Goal: Task Accomplishment & Management: Use online tool/utility

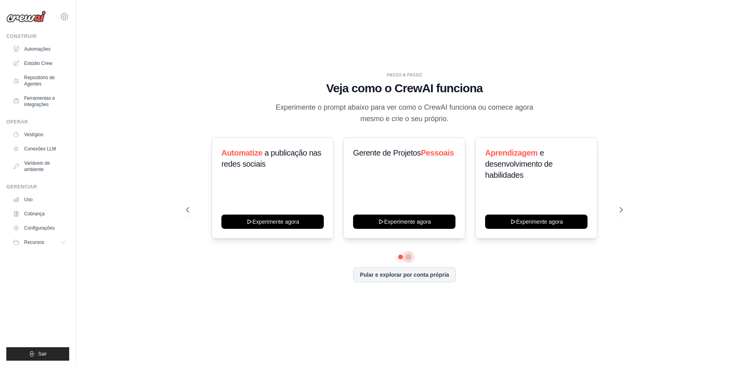
click at [408, 255] on button at bounding box center [408, 257] width 6 height 6
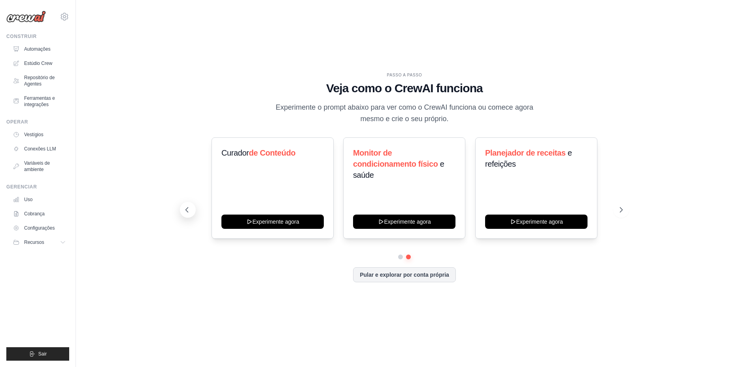
click at [187, 215] on button at bounding box center [188, 210] width 16 height 16
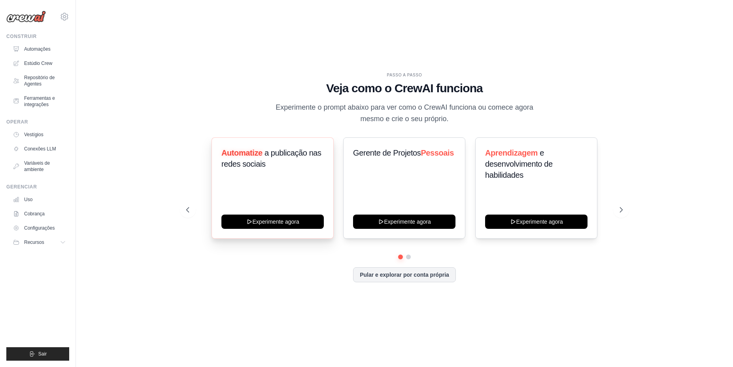
click at [265, 174] on div "Automatize a publicação nas redes sociais" at bounding box center [272, 161] width 102 height 28
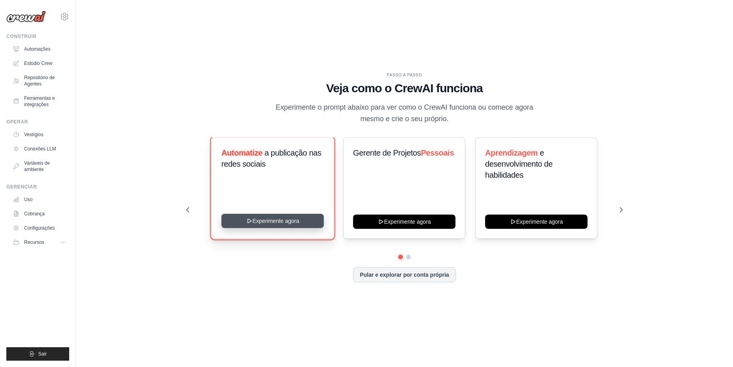
click at [265, 221] on button "Experimente agora" at bounding box center [272, 221] width 102 height 14
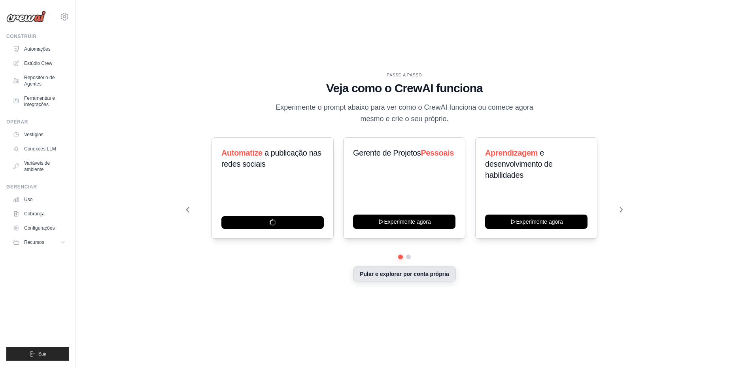
click at [431, 274] on font "Pular e explorar por conta própria" at bounding box center [404, 274] width 89 height 6
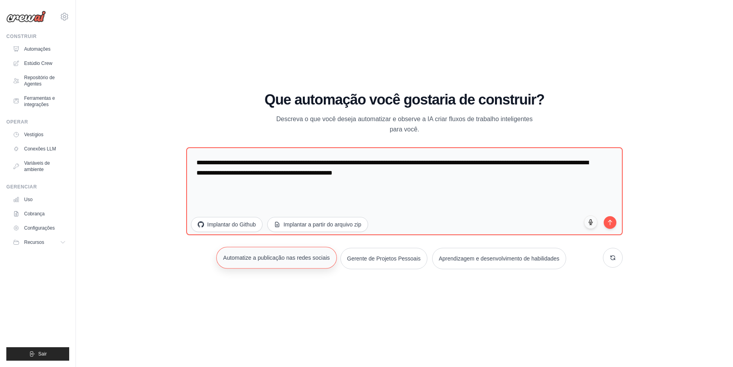
click at [264, 255] on font "Automatize a publicação nas redes sociais" at bounding box center [276, 257] width 107 height 6
click at [613, 223] on button "submit" at bounding box center [610, 220] width 13 height 13
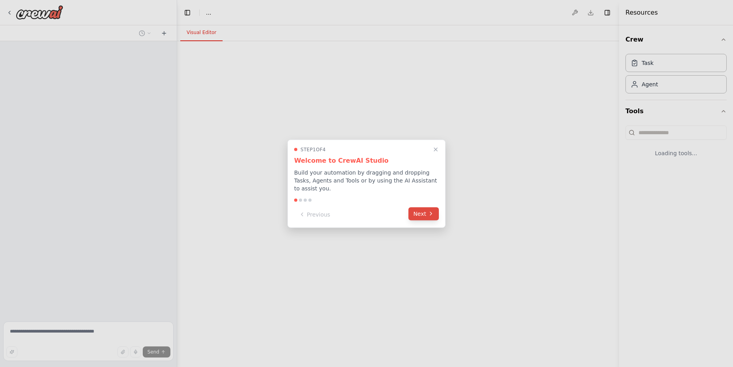
click at [426, 211] on button "Next" at bounding box center [424, 213] width 30 height 13
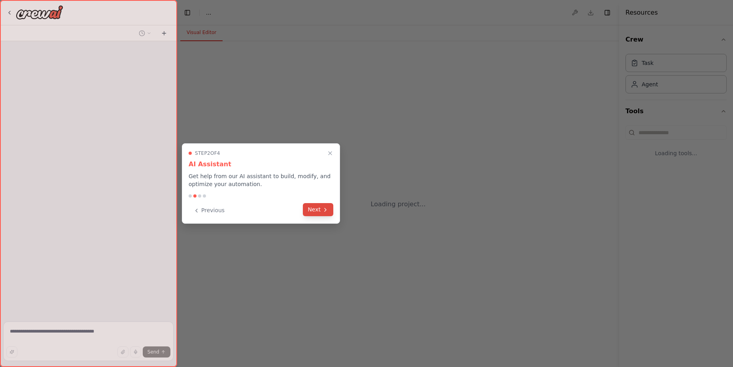
click at [324, 212] on icon at bounding box center [325, 209] width 6 height 6
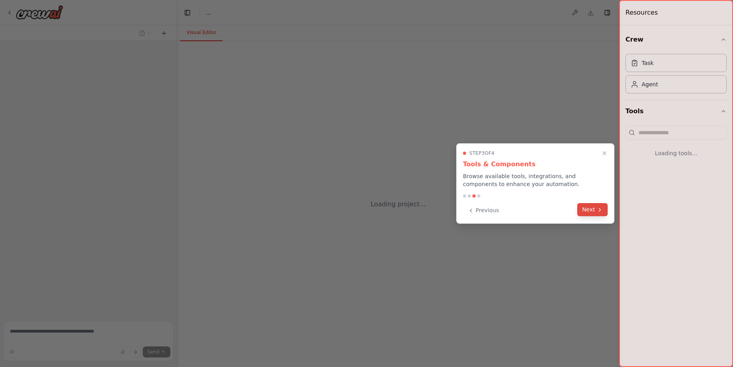
click at [589, 211] on button "Next" at bounding box center [592, 209] width 30 height 13
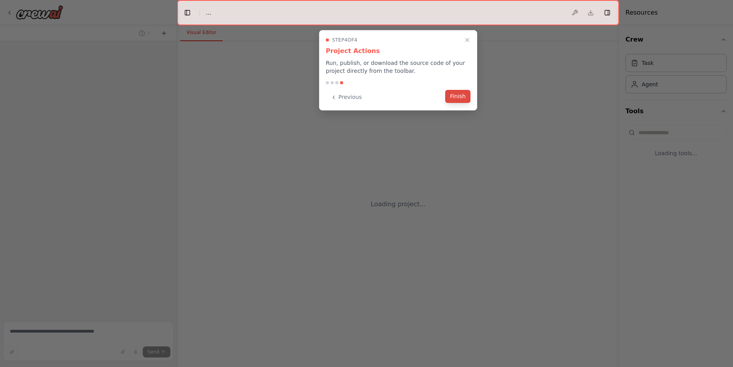
click at [459, 97] on button "Finish" at bounding box center [457, 96] width 25 height 13
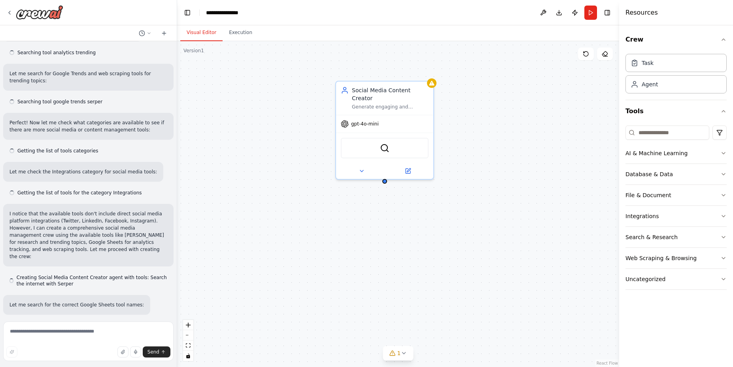
scroll to position [269, 0]
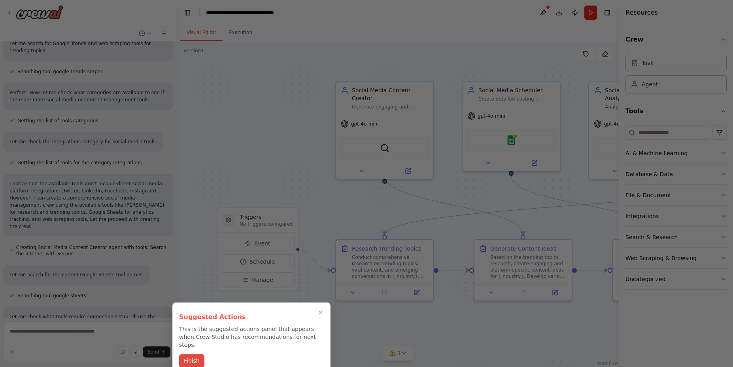
click at [192, 355] on button "Finish" at bounding box center [191, 360] width 25 height 13
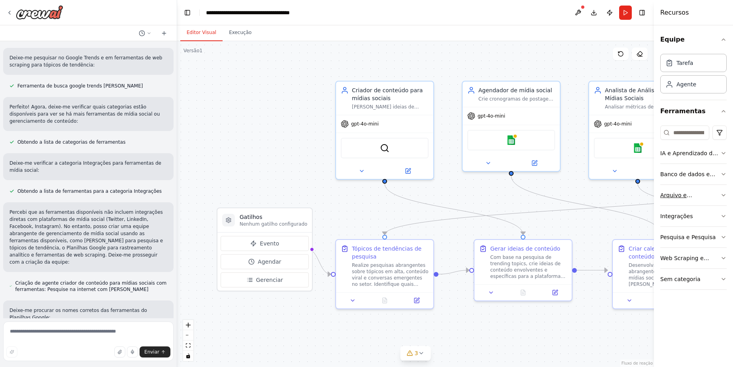
drag, startPoint x: 620, startPoint y: 206, endPoint x: 680, endPoint y: 202, distance: 60.3
click at [680, 202] on div "Recursos Equipe Tarefa Agente Ferramentas IA e Aprendizado de Máquina Banco de …" at bounding box center [693, 183] width 79 height 367
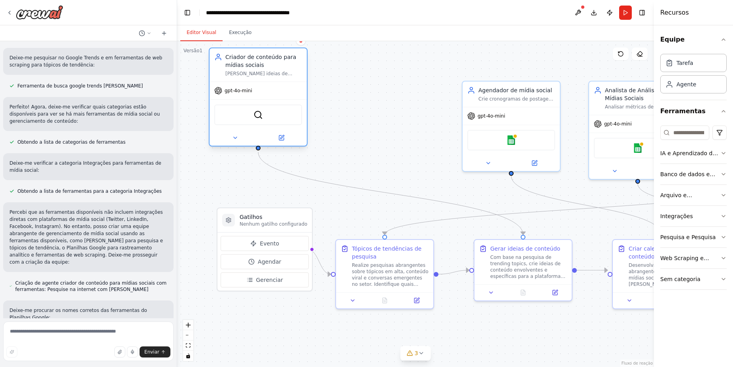
drag, startPoint x: 389, startPoint y: 114, endPoint x: 260, endPoint y: 81, distance: 132.8
click at [260, 81] on div "Criador de conteúdo para mídias sociais Gere ideias de conteúdo envolventes e r…" at bounding box center [258, 96] width 99 height 99
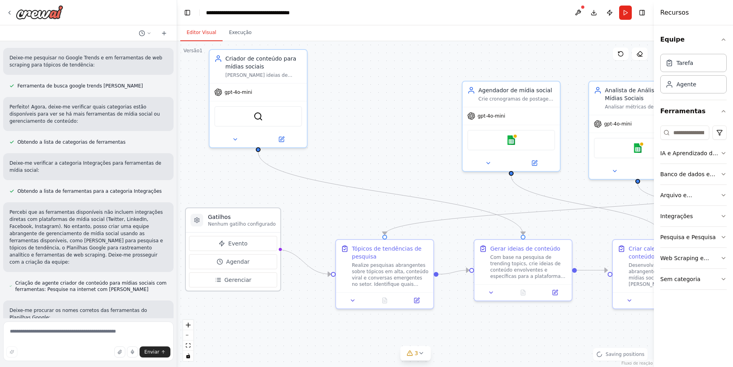
drag, startPoint x: 274, startPoint y: 216, endPoint x: 245, endPoint y: 214, distance: 28.9
click at [245, 214] on h3 "Gatilhos" at bounding box center [242, 217] width 68 height 8
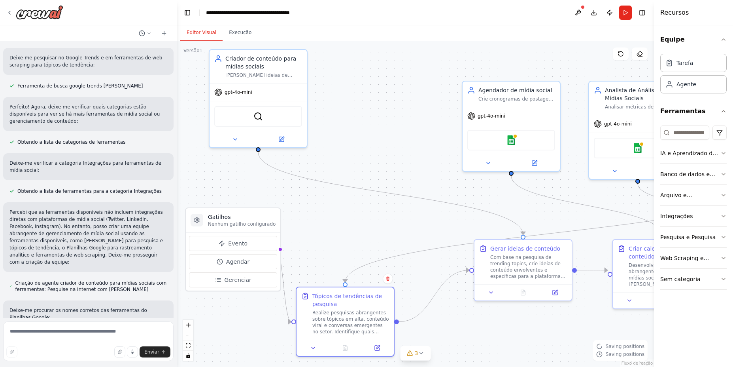
drag, startPoint x: 390, startPoint y: 255, endPoint x: 374, endPoint y: 270, distance: 21.3
click at [355, 297] on div "Tópicos de tendências de pesquisa" at bounding box center [350, 300] width 77 height 16
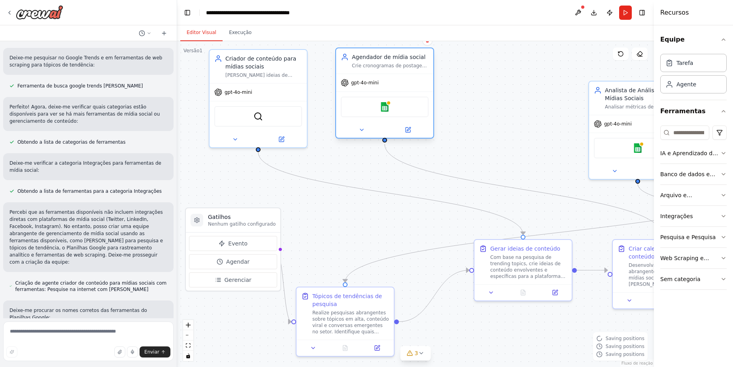
drag, startPoint x: 517, startPoint y: 112, endPoint x: 388, endPoint y: 77, distance: 134.3
click at [388, 77] on div "gpt-4o-mini" at bounding box center [384, 82] width 97 height 17
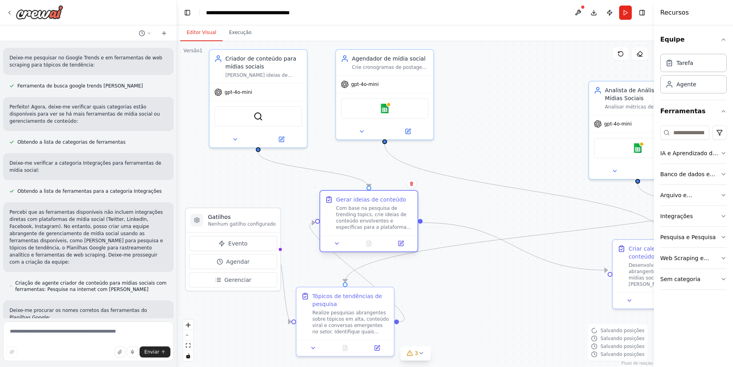
drag, startPoint x: 503, startPoint y: 255, endPoint x: 344, endPoint y: 207, distance: 166.8
click at [344, 207] on font "Com base na pesquisa de trending topics, crie ideias de conteúdo envolventes e …" at bounding box center [374, 255] width 76 height 100
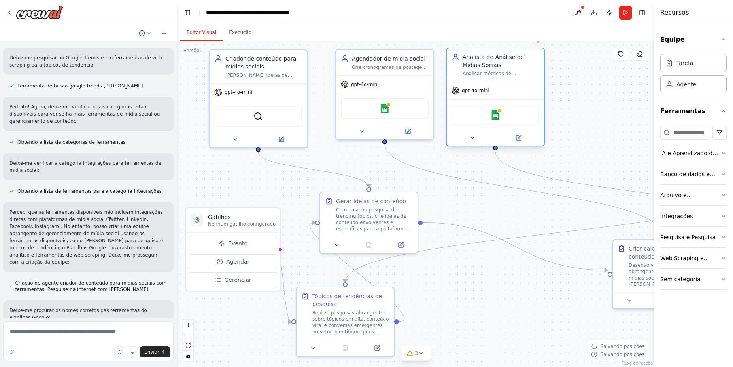
drag, startPoint x: 611, startPoint y: 135, endPoint x: 467, endPoint y: 103, distance: 147.6
click at [467, 103] on div "Planilhas Google" at bounding box center [495, 114] width 97 height 30
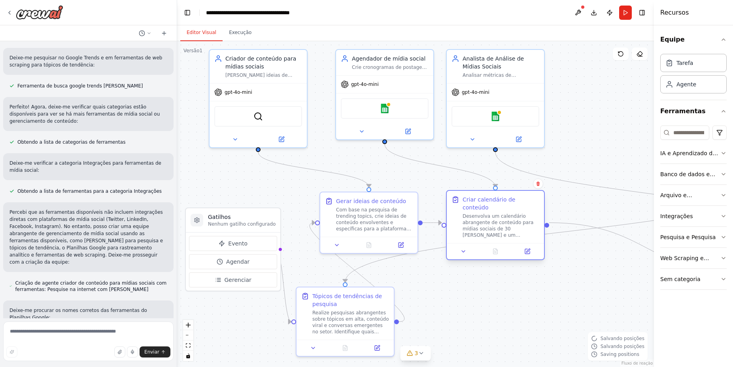
drag, startPoint x: 600, startPoint y: 261, endPoint x: 466, endPoint y: 223, distance: 139.8
click at [466, 223] on div "Desenvolva um calendário abrangente de conteúdo para mídias sociais de 30 dias …" at bounding box center [501, 225] width 77 height 25
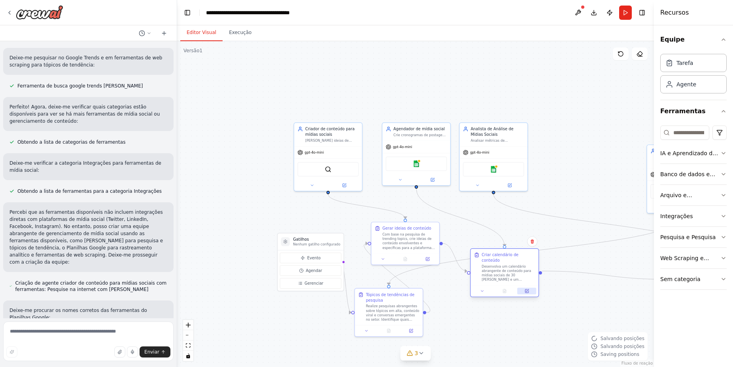
drag, startPoint x: 511, startPoint y: 256, endPoint x: 523, endPoint y: 283, distance: 29.6
click at [523, 288] on button at bounding box center [526, 291] width 19 height 7
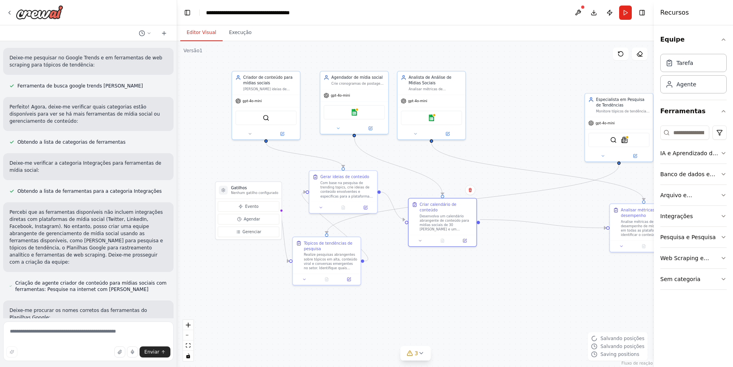
drag, startPoint x: 268, startPoint y: 102, endPoint x: 206, endPoint y: 51, distance: 80.6
click at [206, 51] on div ".deletable-edge-delete-btn { width: 20px; height: 20px; border: 0px solid #ffff…" at bounding box center [415, 203] width 477 height 325
drag, startPoint x: 602, startPoint y: 109, endPoint x: 498, endPoint y: 93, distance: 105.5
click at [498, 93] on font "Monitore tópicos de tendência, conteúdo viral e conversas emergentes no {setor}…" at bounding box center [518, 106] width 53 height 30
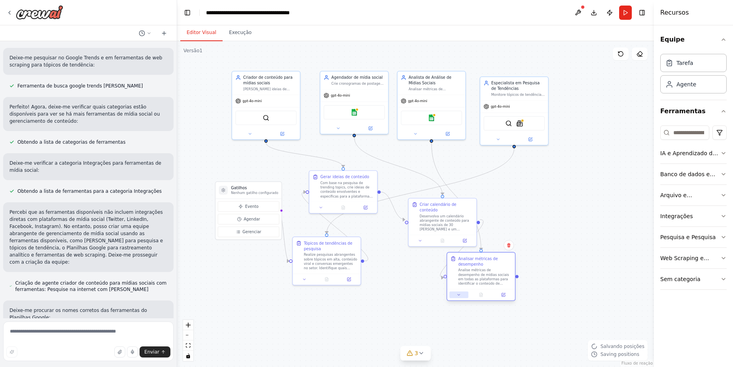
click at [471, 291] on div "Analisar métricas de desempenho Analise métricas de desempenho de mídias sociai…" at bounding box center [481, 276] width 69 height 49
click at [489, 275] on button at bounding box center [480, 277] width 19 height 7
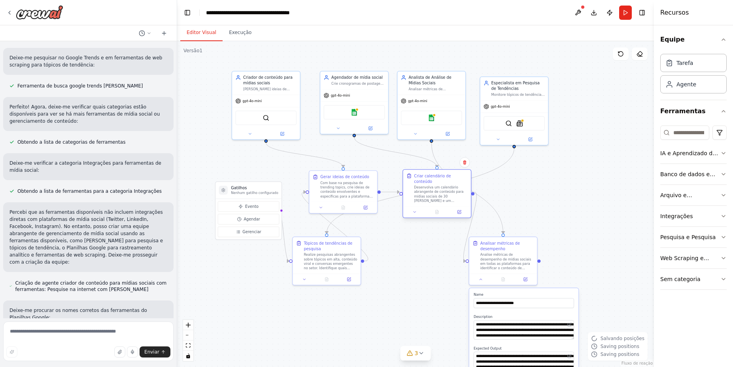
drag, startPoint x: 435, startPoint y: 216, endPoint x: 432, endPoint y: 186, distance: 30.3
click at [432, 186] on font "Desenvolva um calendário abrangente de conteúdo para mídias sociais de 30 dias …" at bounding box center [440, 226] width 53 height 83
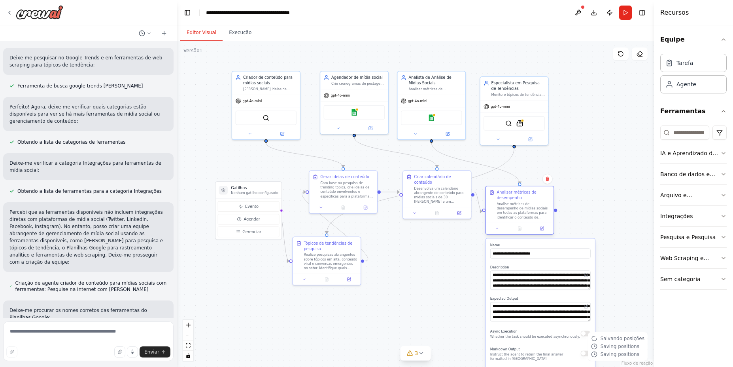
drag, startPoint x: 499, startPoint y: 249, endPoint x: 518, endPoint y: 201, distance: 51.5
click at [518, 201] on div "Analisar métricas de desempenho Analise métricas de desempenho de mídias sociai…" at bounding box center [523, 204] width 53 height 30
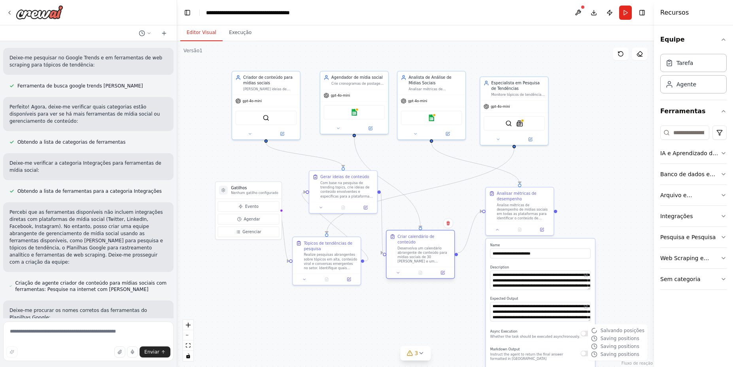
drag, startPoint x: 441, startPoint y: 192, endPoint x: 426, endPoint y: 251, distance: 60.8
click at [426, 251] on font "Desenvolva um calendário abrangente de conteúdo para mídias sociais de 30 dias …" at bounding box center [423, 287] width 53 height 83
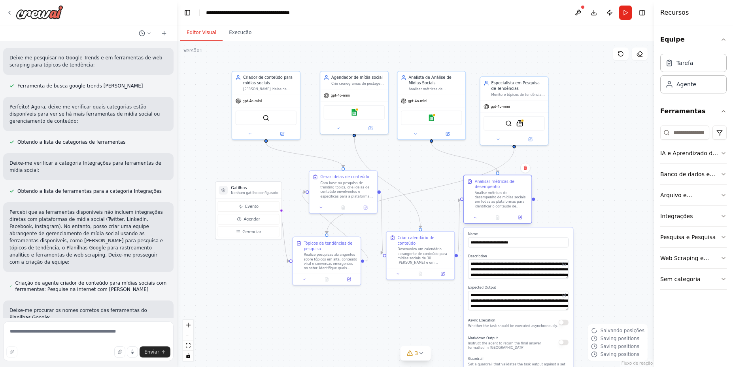
drag, startPoint x: 523, startPoint y: 208, endPoint x: 500, endPoint y: 196, distance: 25.9
click at [500, 196] on font "Analise métricas de desempenho de mídias sociais em todas as plataformas para i…" at bounding box center [501, 226] width 53 height 70
click at [597, 180] on div ".deletable-edge-delete-btn { width: 20px; height: 20px; border: 0px solid #ffff…" at bounding box center [415, 203] width 477 height 325
click at [617, 231] on div ".deletable-edge-delete-btn { width: 20px; height: 20px; border: 0px solid #ffff…" at bounding box center [415, 203] width 477 height 325
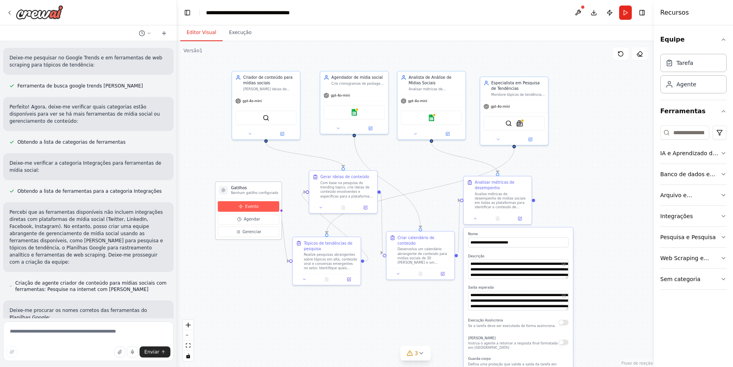
click at [242, 206] on button "Evento" at bounding box center [249, 206] width 62 height 11
click at [215, 163] on div ".deletable-edge-delete-btn { width: 20px; height: 20px; border: 0px solid #ffff…" at bounding box center [415, 203] width 477 height 325
drag, startPoint x: 253, startPoint y: 187, endPoint x: 227, endPoint y: 164, distance: 35.0
click at [227, 164] on h3 "Gatilhos" at bounding box center [226, 166] width 47 height 6
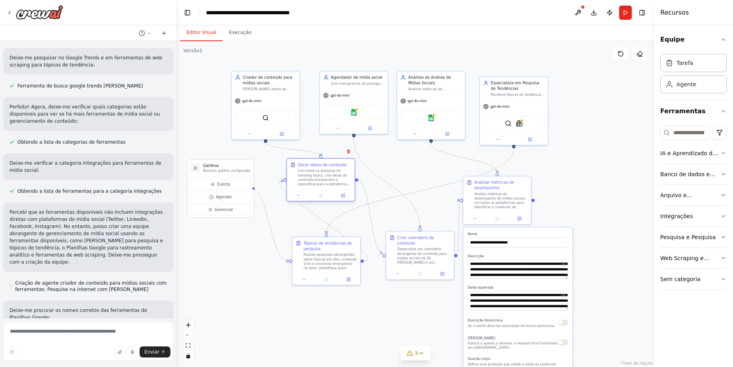
drag, startPoint x: 320, startPoint y: 174, endPoint x: 297, endPoint y: 165, distance: 24.3
click at [297, 165] on div "Gerar ideias de conteúdo Com base na pesquisa de trending topics, crie ideias d…" at bounding box center [320, 174] width 61 height 24
drag, startPoint x: 308, startPoint y: 241, endPoint x: 279, endPoint y: 249, distance: 30.2
click at [279, 249] on font "Tópicos de tendências de pesquisa" at bounding box center [300, 250] width 49 height 10
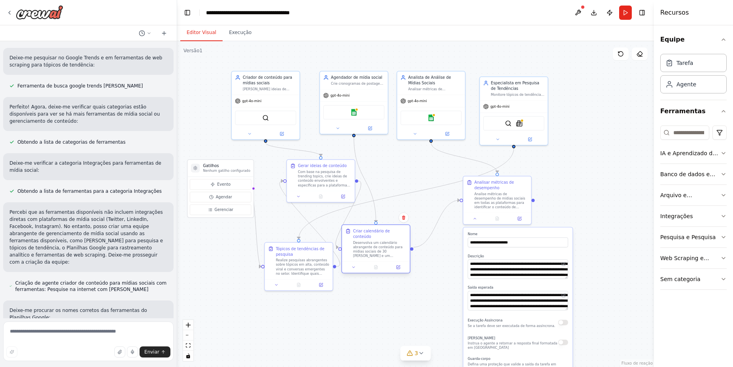
drag, startPoint x: 422, startPoint y: 233, endPoint x: 377, endPoint y: 228, distance: 45.8
click at [377, 228] on div "Criar calendário de conteúdo Desenvolva um calendário abrangente de conteúdo pa…" at bounding box center [376, 243] width 68 height 36
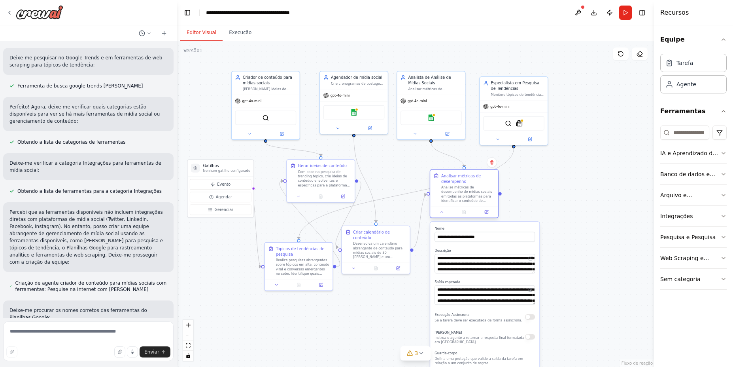
drag, startPoint x: 475, startPoint y: 179, endPoint x: 441, endPoint y: 174, distance: 34.7
click at [441, 174] on div "Analisar métricas de desempenho Analise métricas de desempenho de mídias sociai…" at bounding box center [464, 188] width 61 height 30
click at [568, 177] on div ".deletable-edge-delete-btn { width: 20px; height: 20px; border: 0px solid #ffff…" at bounding box center [415, 203] width 477 height 325
click at [613, 189] on div ".deletable-edge-delete-btn { width: 20px; height: 20px; border: 0px solid #ffff…" at bounding box center [415, 203] width 477 height 325
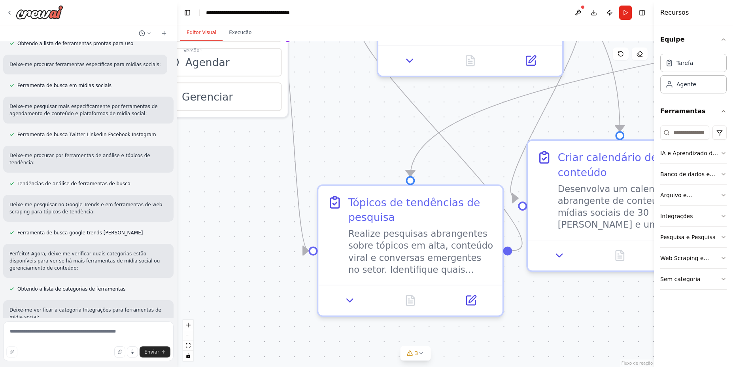
scroll to position [0, 0]
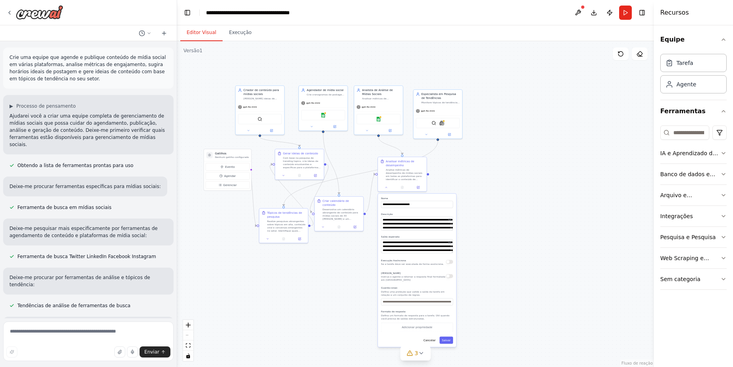
click at [564, 167] on div ".deletable-edge-delete-btn { width: 20px; height: 20px; border: 0px solid #ffff…" at bounding box center [415, 203] width 477 height 325
click at [433, 340] on font "Cancelar" at bounding box center [430, 339] width 12 height 3
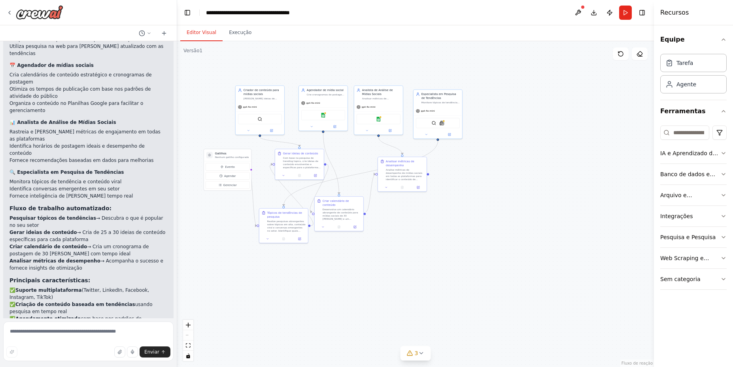
scroll to position [945, 0]
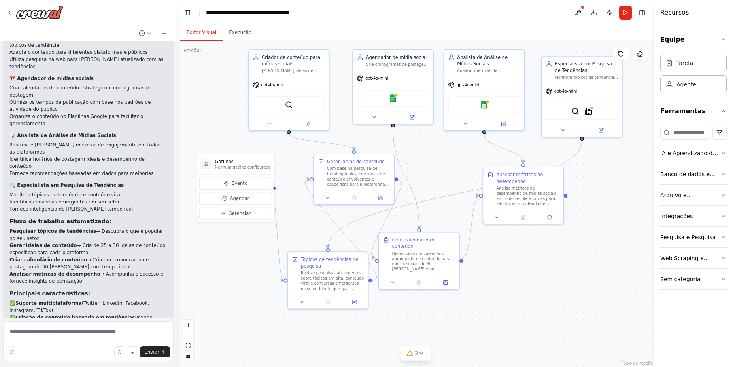
drag, startPoint x: 435, startPoint y: 211, endPoint x: 607, endPoint y: 241, distance: 175.0
click at [607, 241] on div ".deletable-edge-delete-btn { width: 20px; height: 20px; border: 0px solid #ffff…" at bounding box center [415, 203] width 477 height 325
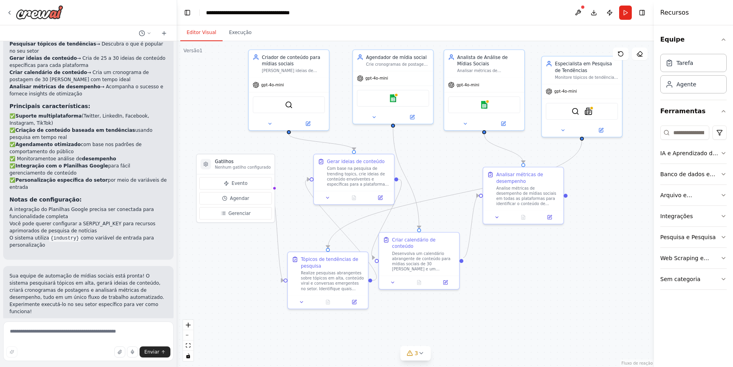
scroll to position [1135, 0]
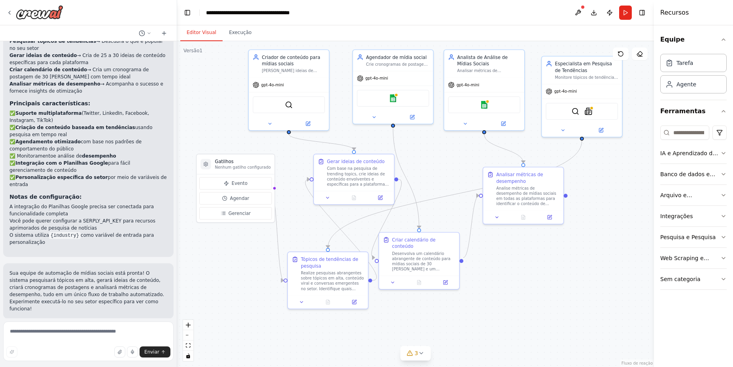
click at [155, 333] on font "Liberar" at bounding box center [157, 336] width 17 height 6
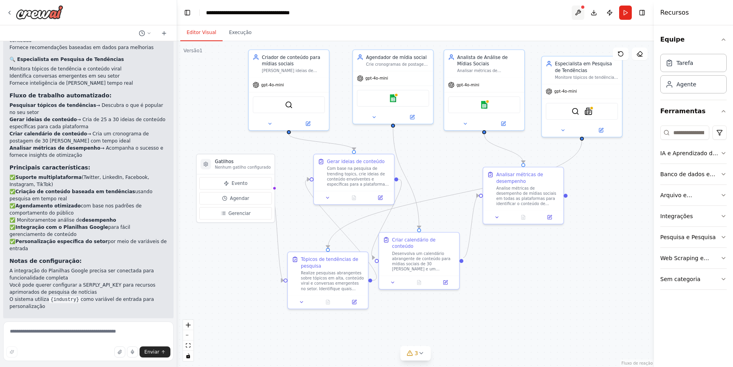
click at [578, 15] on button at bounding box center [578, 13] width 13 height 14
click at [623, 11] on button "Correr" at bounding box center [625, 13] width 13 height 14
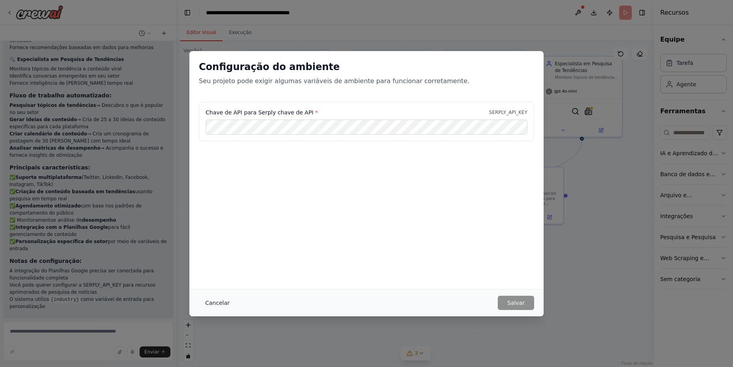
click at [218, 302] on font "Cancelar" at bounding box center [217, 302] width 25 height 6
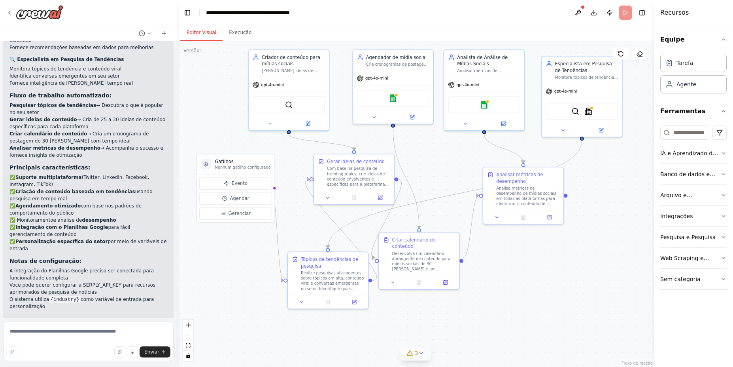
click at [424, 348] on button "3" at bounding box center [416, 353] width 30 height 15
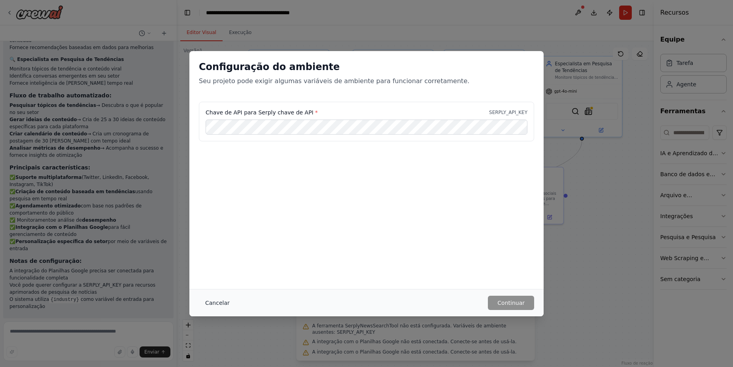
click at [217, 305] on font "Cancelar" at bounding box center [217, 302] width 25 height 6
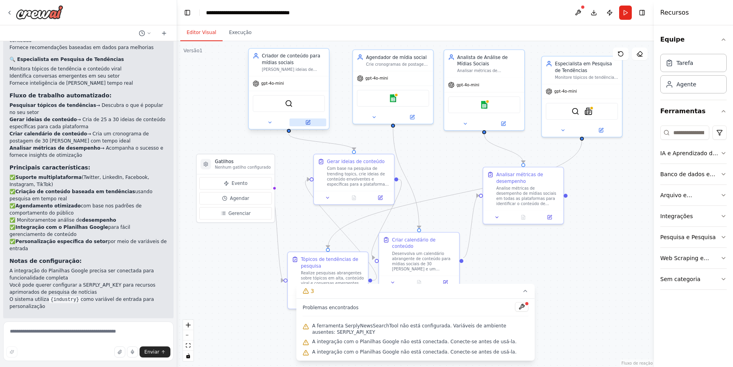
click at [306, 121] on icon at bounding box center [307, 122] width 5 height 5
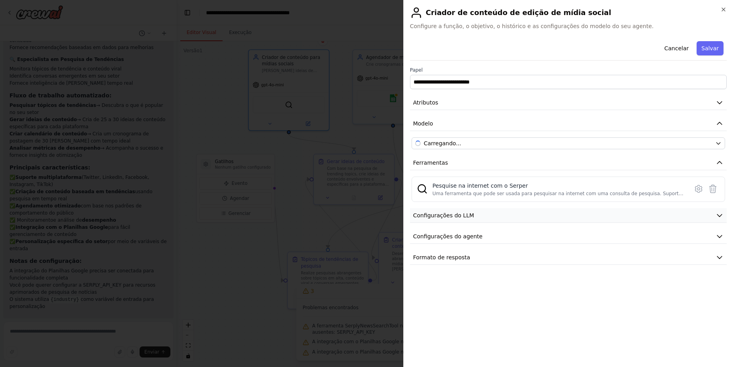
click at [571, 214] on button "Configurações do LLM" at bounding box center [568, 215] width 317 height 15
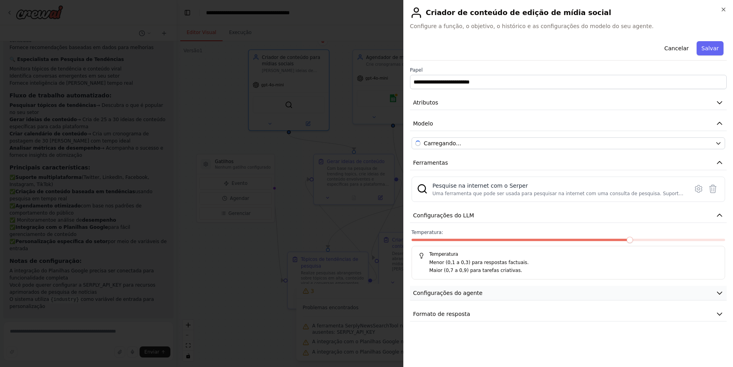
click at [644, 288] on button "Configurações do agente" at bounding box center [568, 293] width 317 height 15
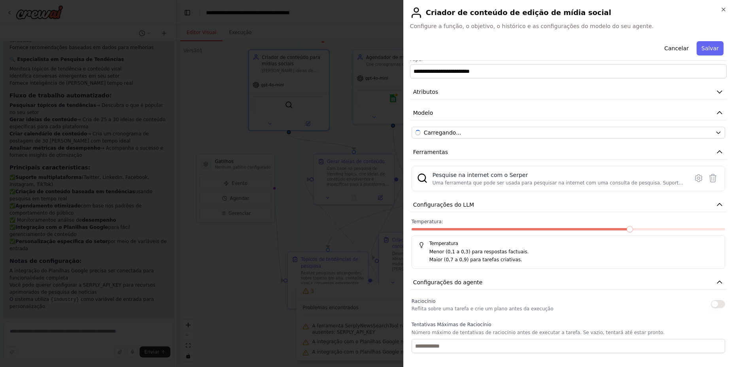
scroll to position [0, 0]
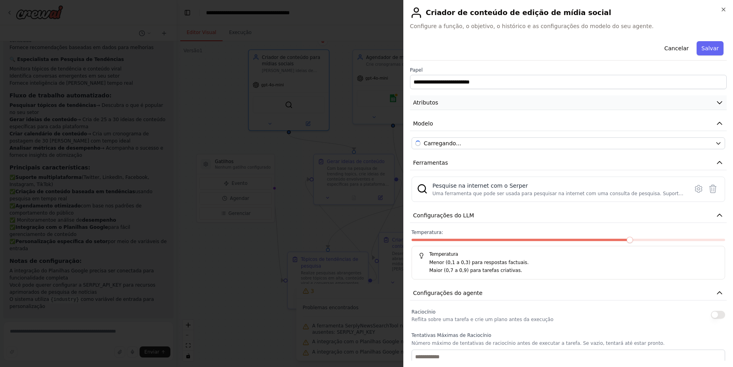
click at [717, 102] on icon "button" at bounding box center [720, 102] width 8 height 8
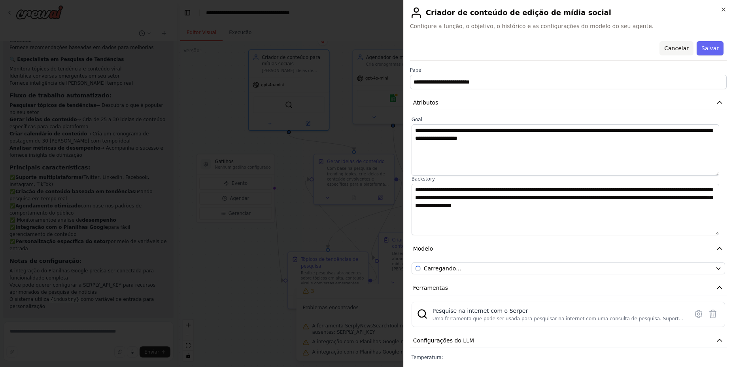
click at [674, 47] on font "Cancelar" at bounding box center [676, 48] width 25 height 6
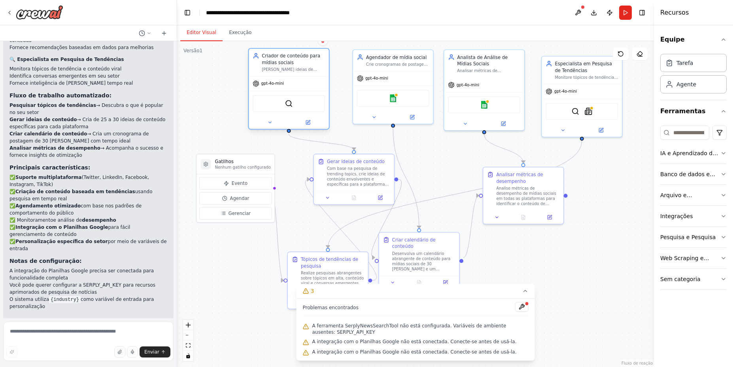
click at [295, 104] on div "SerperDevTool" at bounding box center [289, 103] width 72 height 17
click at [286, 100] on img at bounding box center [289, 104] width 8 height 8
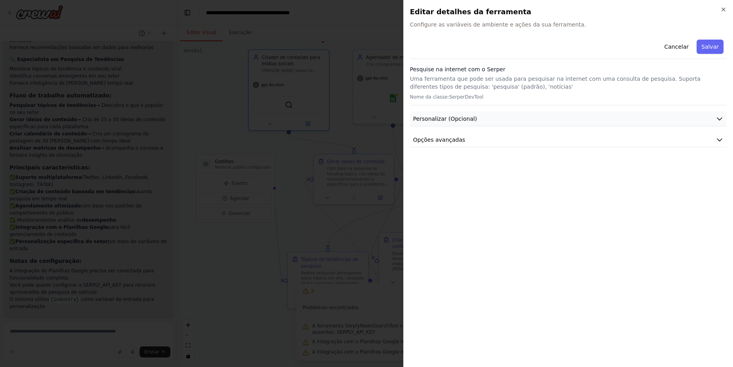
click at [685, 120] on button "Personalizar (Opcional)" at bounding box center [568, 119] width 317 height 15
